Goal: Transaction & Acquisition: Purchase product/service

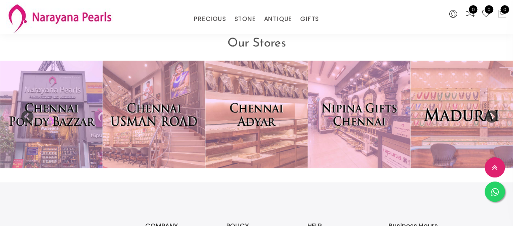
scroll to position [1620, 0]
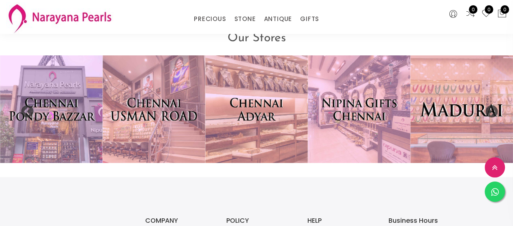
click at [452, 117] on img at bounding box center [461, 109] width 113 height 119
click at [442, 122] on img at bounding box center [461, 109] width 113 height 119
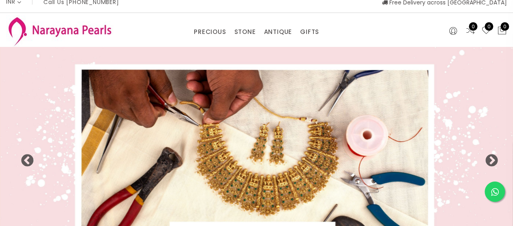
scroll to position [0, 0]
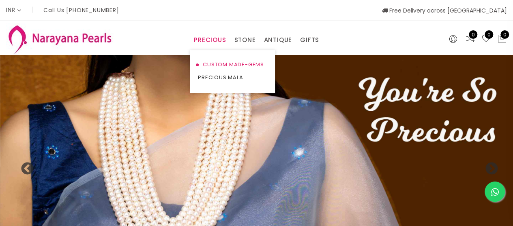
click at [213, 64] on link "CUSTOM MADE-GEMS" at bounding box center [232, 64] width 69 height 13
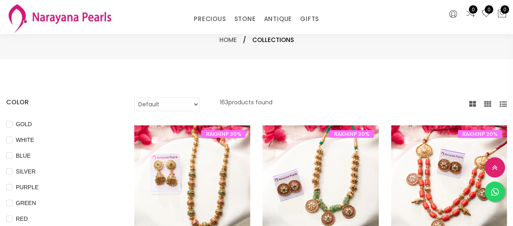
scroll to position [162, 0]
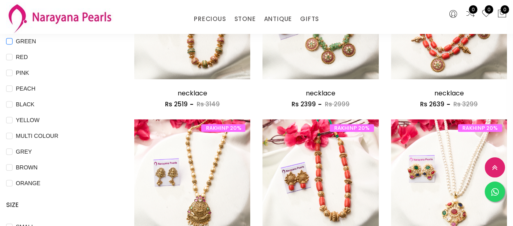
click at [21, 43] on span "GREEN" at bounding box center [26, 41] width 27 height 9
click at [13, 43] on input "GREEN" at bounding box center [9, 47] width 6 height 18
checkbox input "true"
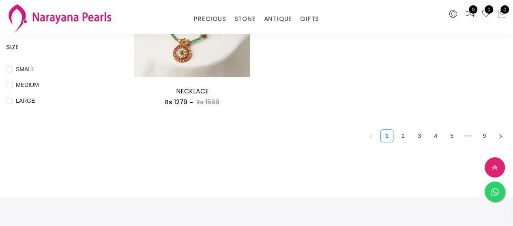
scroll to position [324, 0]
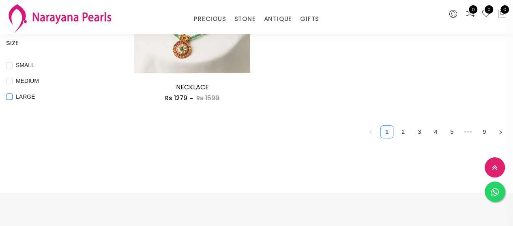
click at [10, 98] on input "LARGE" at bounding box center [9, 103] width 6 height 18
checkbox input "true"
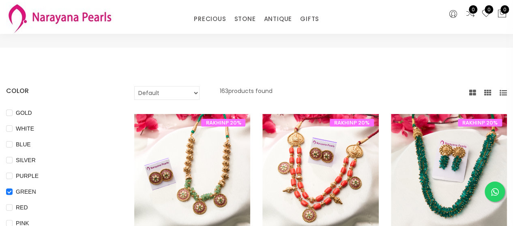
scroll to position [0, 0]
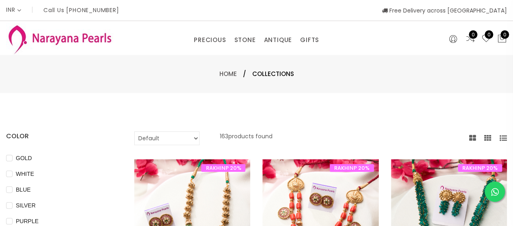
click at [197, 138] on select "Default Price - High to Low Price - Low to High" at bounding box center [166, 139] width 65 height 14
select select "priceLowToHigh"
click at [134, 132] on select "Default Price - High to Low Price - Low to High" at bounding box center [166, 139] width 65 height 14
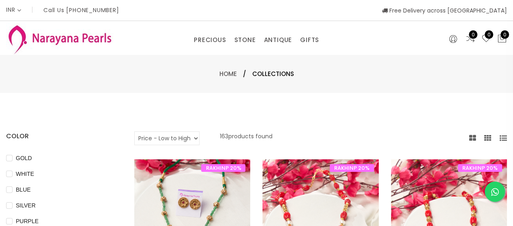
click at [504, 140] on icon at bounding box center [502, 138] width 7 height 7
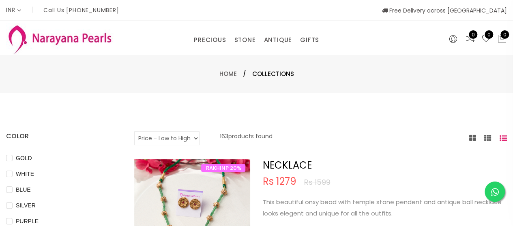
click at [267, 75] on span "Collections" at bounding box center [273, 74] width 42 height 10
click at [304, 41] on link "GIFTS" at bounding box center [309, 40] width 19 height 12
click at [158, 31] on div "PRECIOUS CUSTOM MADE-GEMS PRECIOUS [PERSON_NAME] EARRINGS / JHUMKAS NECKLACE AN…" at bounding box center [256, 38] width 342 height 16
click at [455, 43] on icon at bounding box center [453, 39] width 8 height 10
click at [265, 68] on div "Home / Collections" at bounding box center [256, 74] width 513 height 38
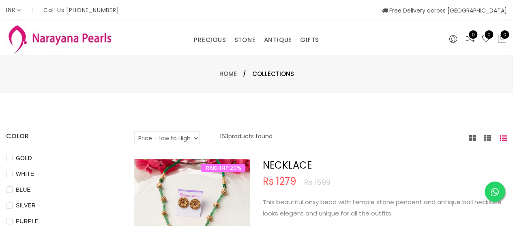
click at [267, 74] on span "Collections" at bounding box center [273, 74] width 42 height 10
click at [235, 72] on link "Home" at bounding box center [227, 74] width 17 height 9
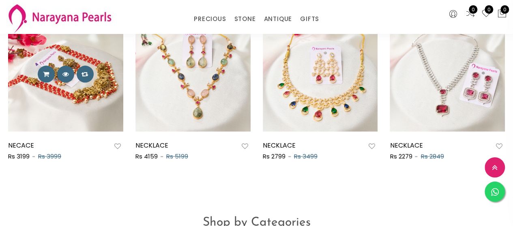
scroll to position [446, 0]
click at [87, 90] on img at bounding box center [65, 73] width 115 height 115
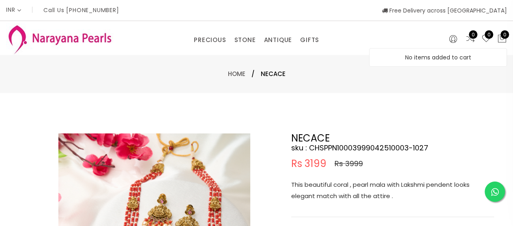
click at [461, 58] on p "No items added to cart" at bounding box center [437, 58] width 109 height 10
click at [408, 58] on p "No items added to cart" at bounding box center [437, 58] width 109 height 10
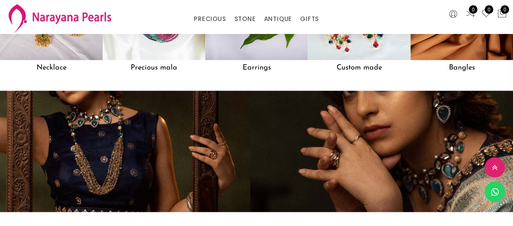
scroll to position [718, 0]
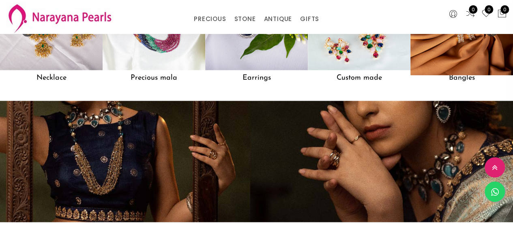
click at [455, 84] on h5 "Bangles" at bounding box center [461, 77] width 103 height 15
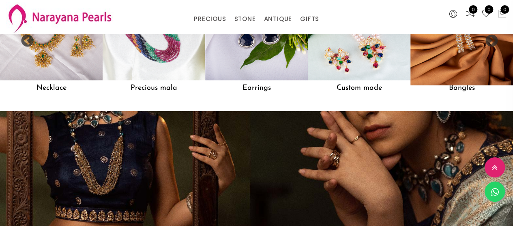
scroll to position [637, 0]
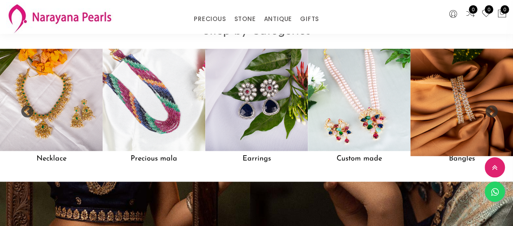
click at [458, 86] on img at bounding box center [461, 100] width 113 height 113
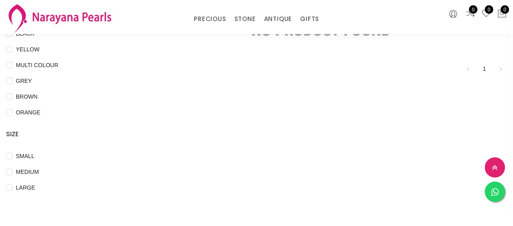
scroll to position [243, 0]
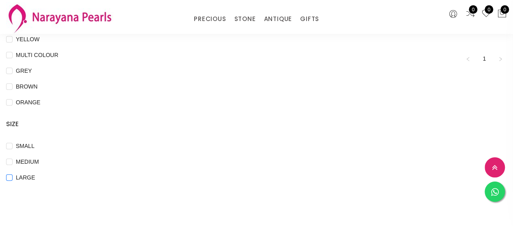
click at [8, 180] on input "LARGE" at bounding box center [9, 184] width 6 height 18
checkbox input "true"
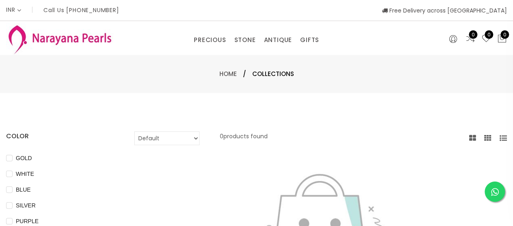
click at [195, 138] on select "Default Price - High to Low Price - Low to High" at bounding box center [166, 139] width 65 height 14
select select "priceLowToHigh"
click at [134, 132] on select "Default Price - High to Low Price - Low to High" at bounding box center [166, 139] width 65 height 14
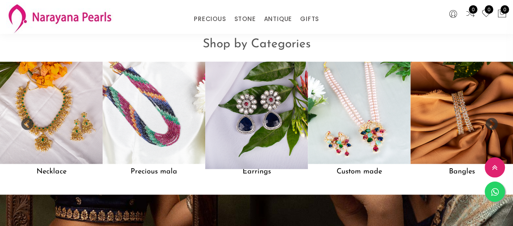
scroll to position [625, 0]
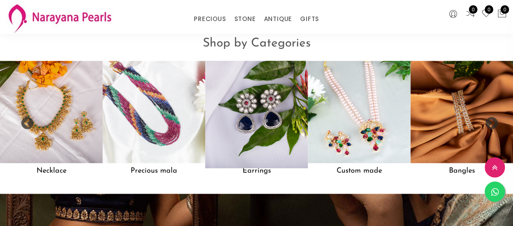
click at [245, 143] on img at bounding box center [256, 112] width 113 height 113
